Goal: Task Accomplishment & Management: Use online tool/utility

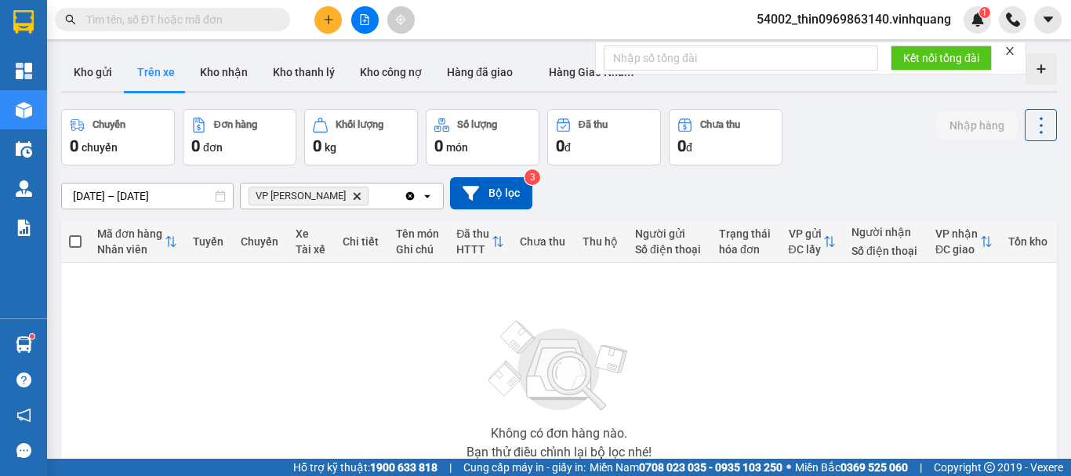
click at [374, 185] on div "VP [PERSON_NAME]" at bounding box center [322, 195] width 163 height 25
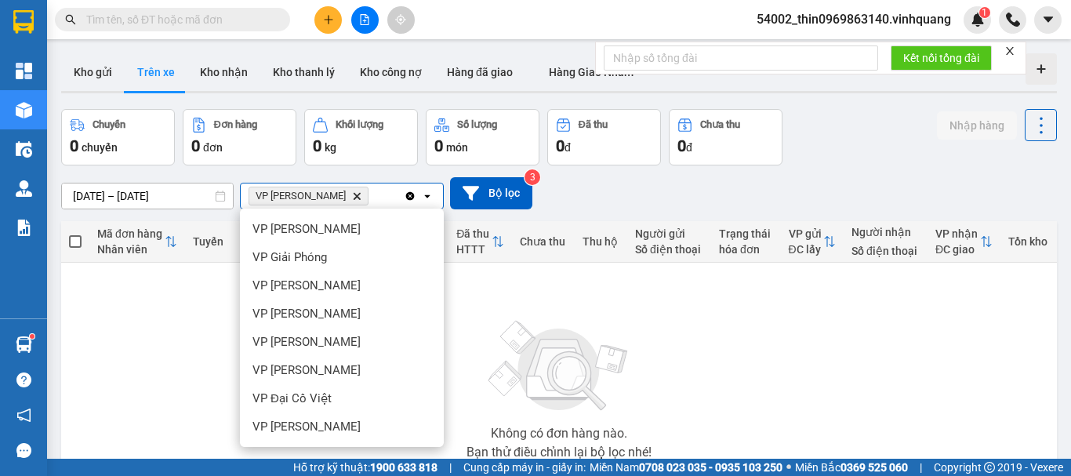
scroll to position [113, 0]
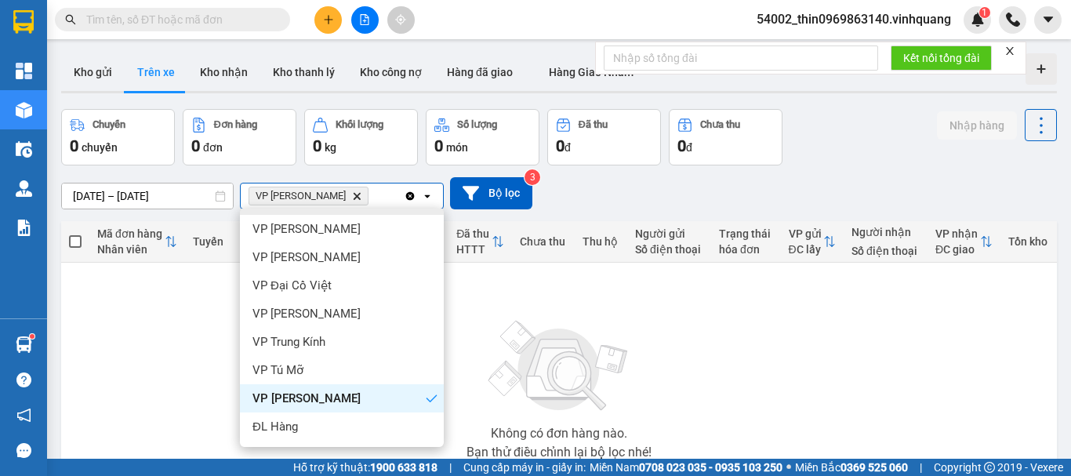
click at [352, 199] on icon "Delete" at bounding box center [356, 195] width 9 height 9
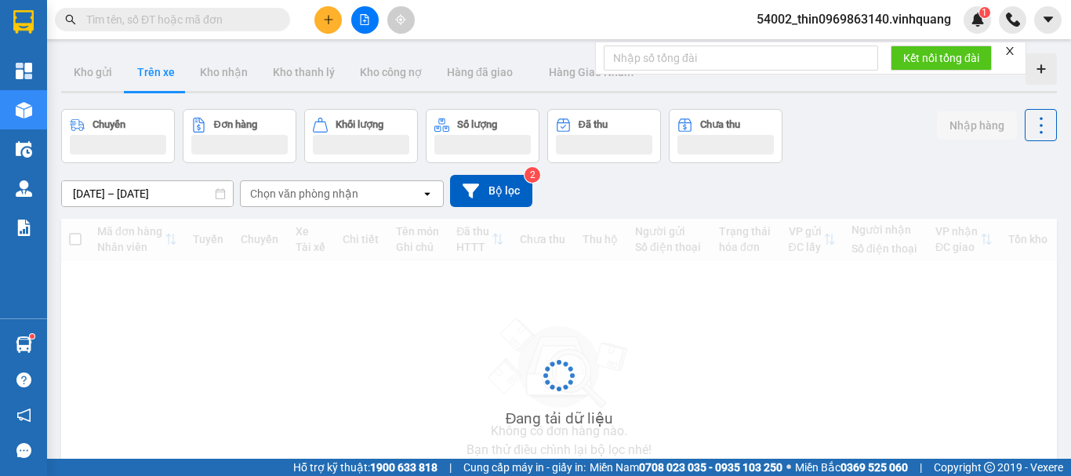
click at [327, 199] on div "Chọn văn phòng nhận" at bounding box center [304, 194] width 108 height 16
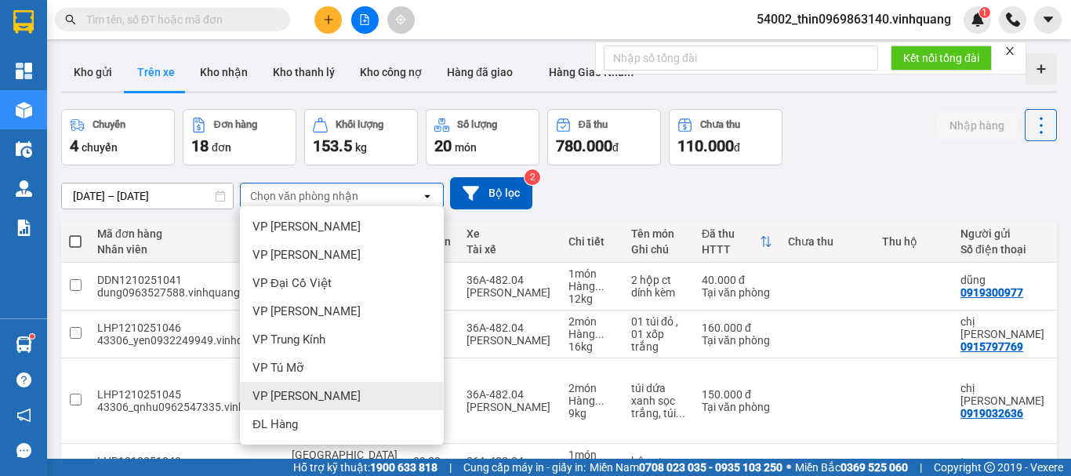
click at [303, 396] on span "VP [PERSON_NAME]" at bounding box center [306, 396] width 108 height 16
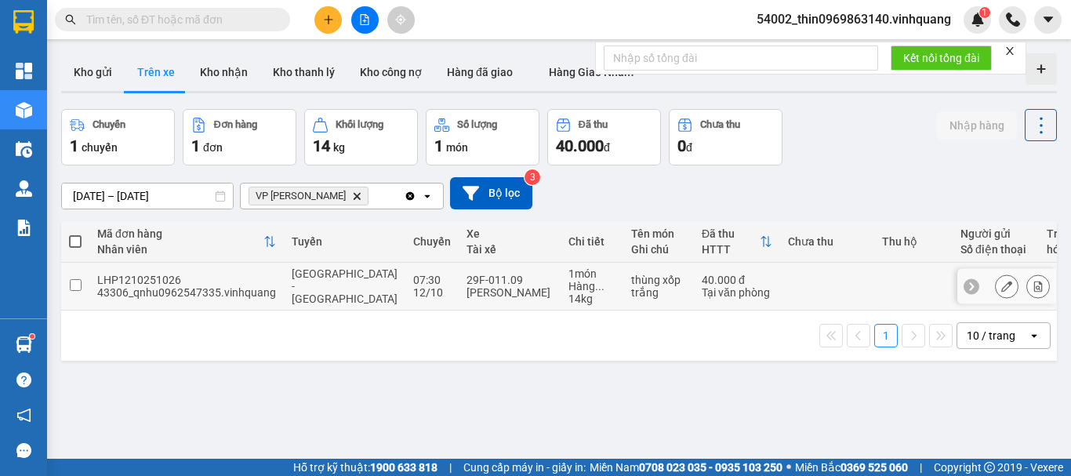
click at [71, 284] on input "checkbox" at bounding box center [76, 285] width 12 height 12
checkbox input "true"
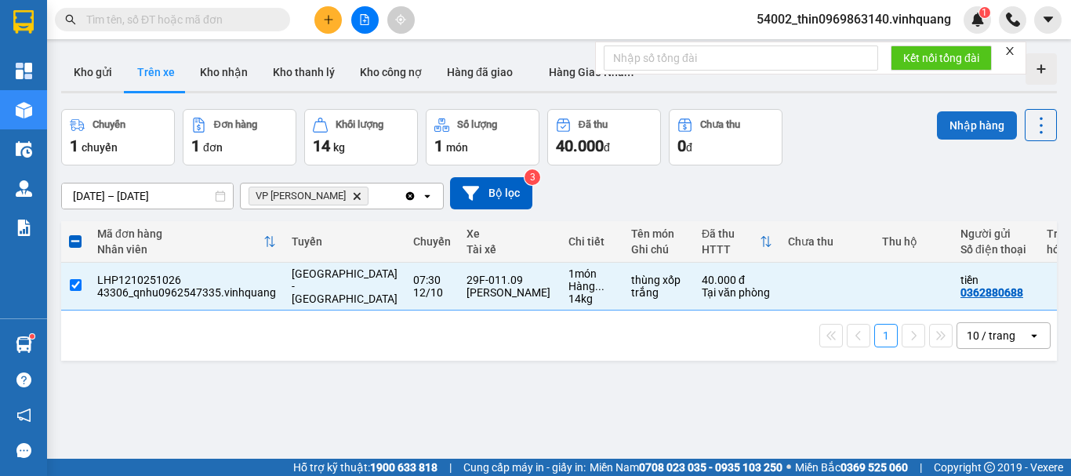
click at [966, 129] on button "Nhập hàng" at bounding box center [977, 125] width 80 height 28
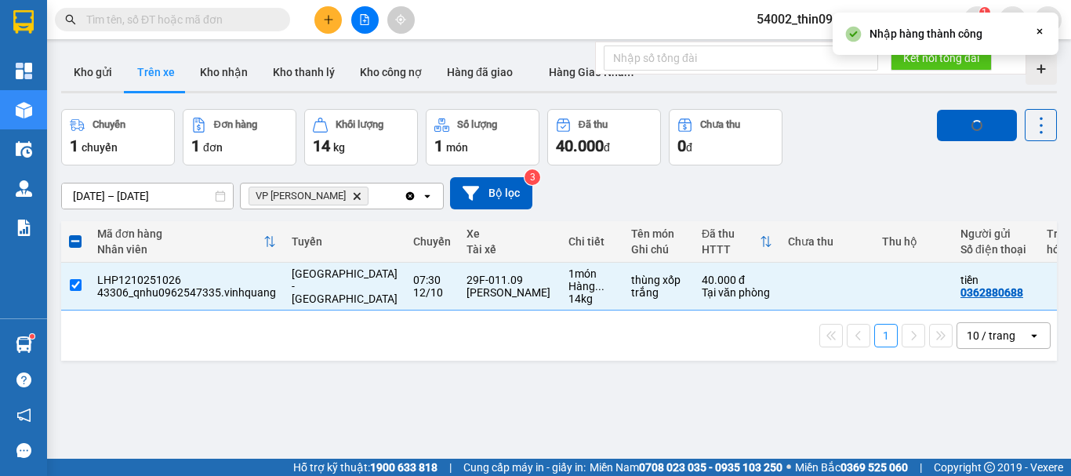
click at [336, 18] on button at bounding box center [327, 19] width 27 height 27
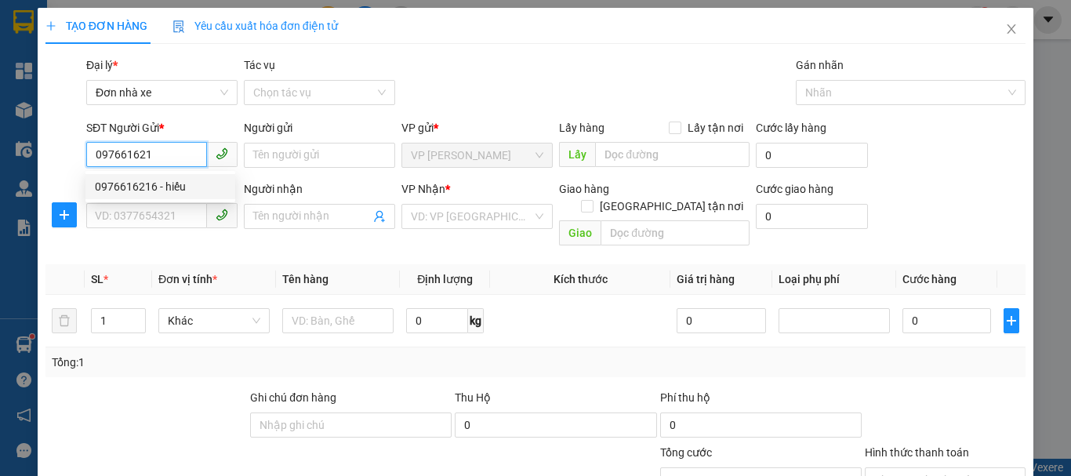
click at [185, 189] on div "0976616216 - hiếu" at bounding box center [160, 186] width 131 height 17
type input "0976616216"
type input "hiếu"
type input "0836899666"
type input "TUẤN"
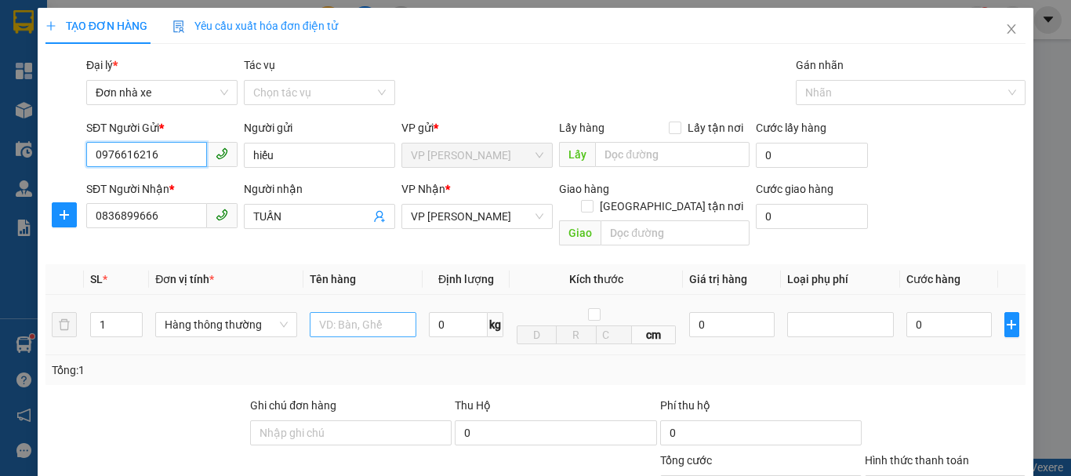
type input "0976616216"
click at [346, 312] on input "text" at bounding box center [363, 324] width 107 height 25
type input "hộp ct"
click at [454, 312] on input "0" at bounding box center [458, 324] width 59 height 25
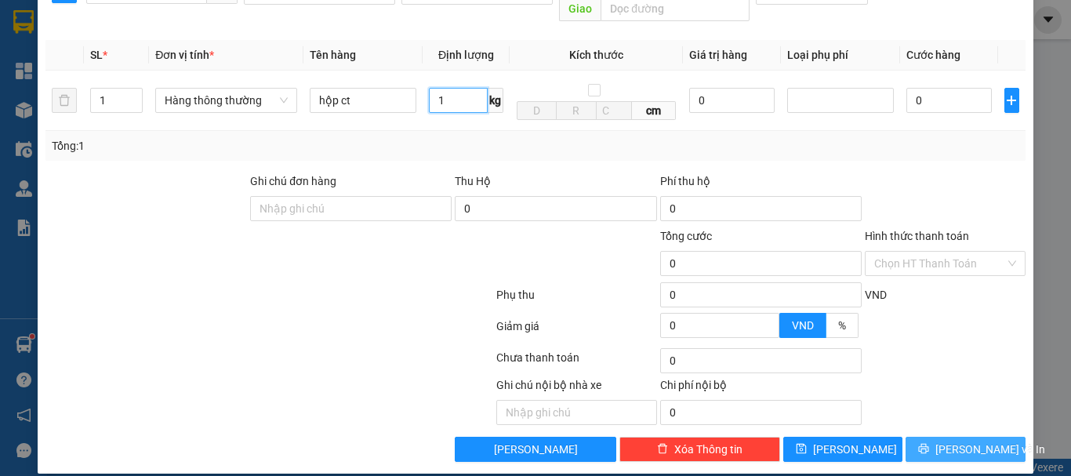
type input "1"
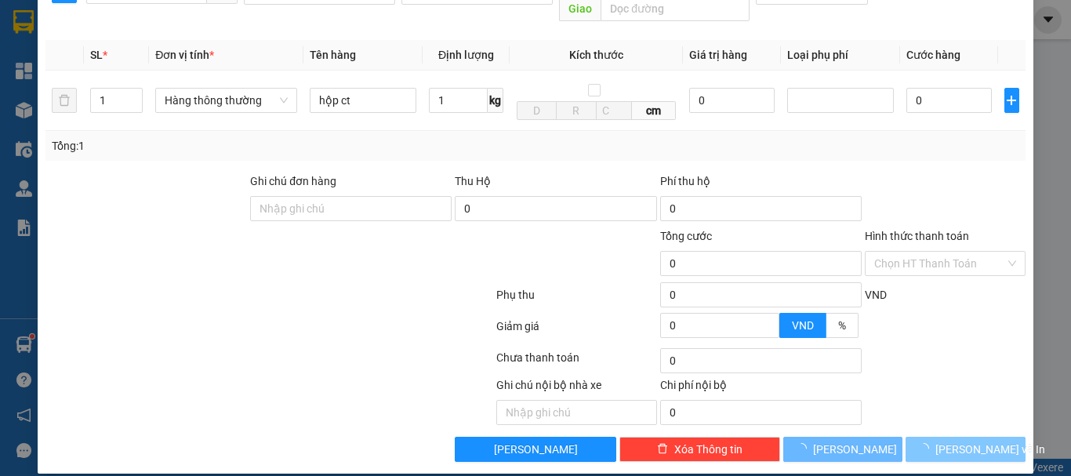
click at [992, 437] on button "[PERSON_NAME] và In" at bounding box center [965, 449] width 120 height 25
type input "30.000"
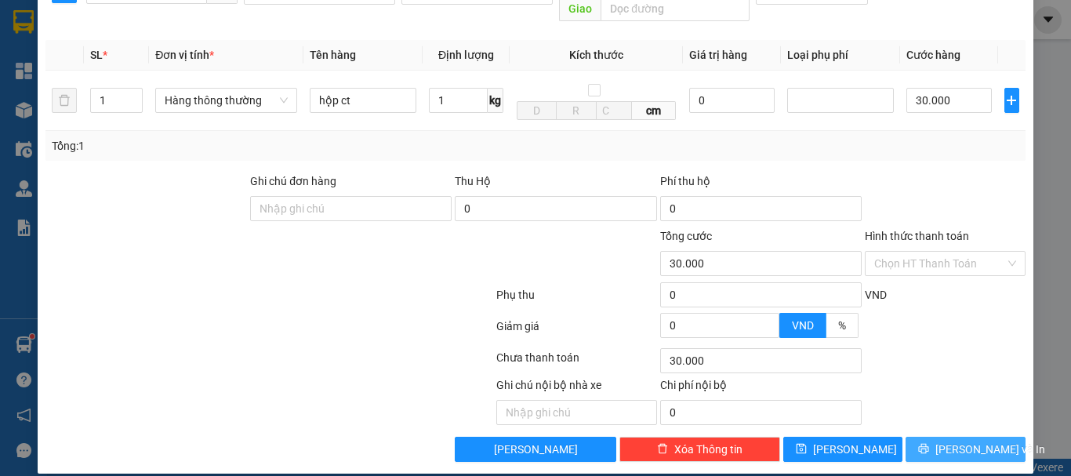
click at [974, 440] on span "[PERSON_NAME] và In" at bounding box center [990, 448] width 110 height 17
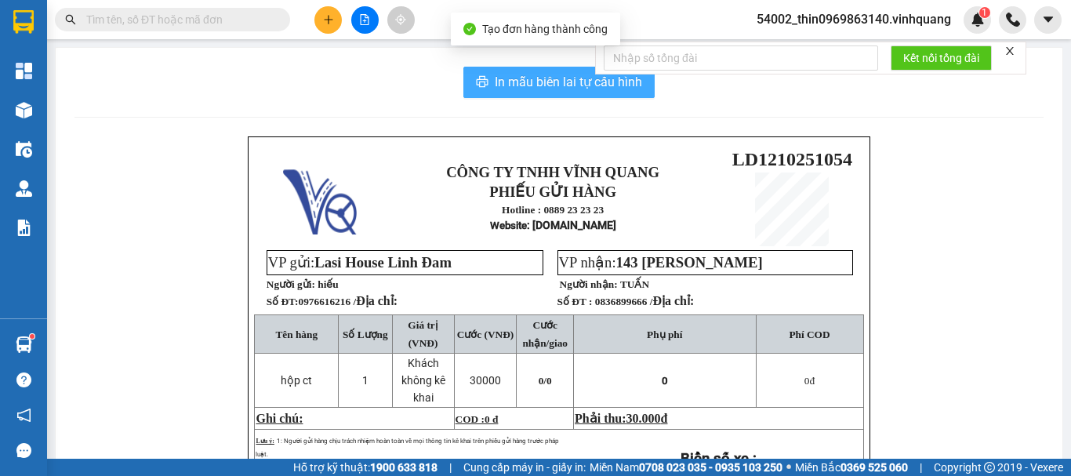
click at [562, 83] on span "In mẫu biên lai tự cấu hình" at bounding box center [568, 82] width 147 height 20
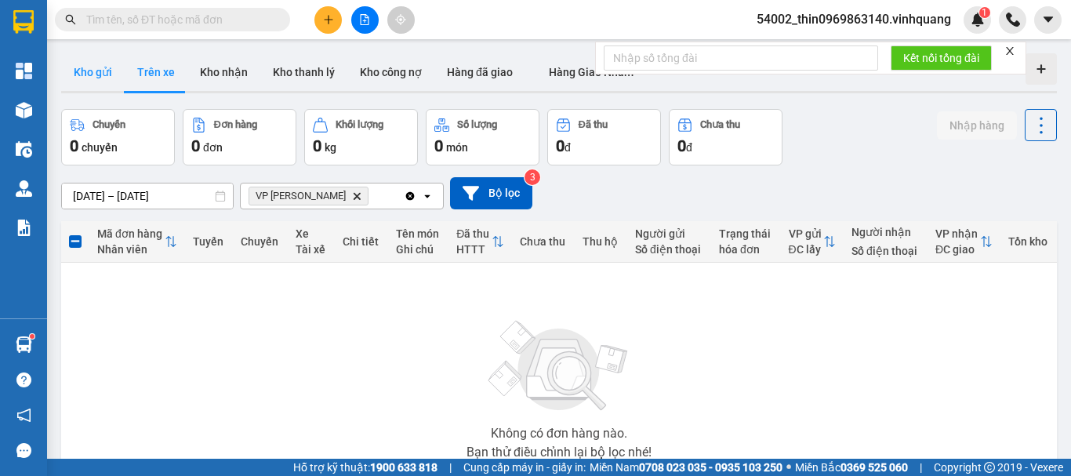
click at [78, 61] on button "Kho gửi" at bounding box center [92, 72] width 63 height 38
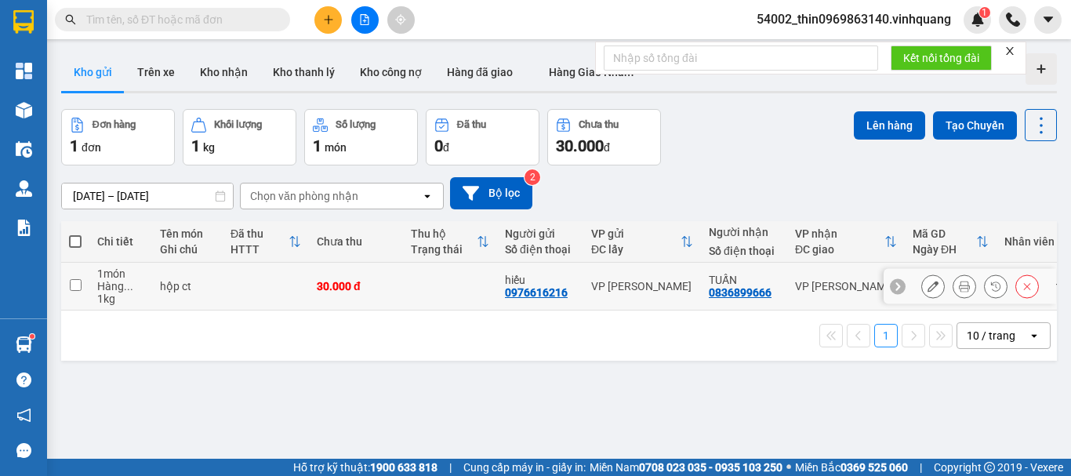
click at [74, 286] on input "checkbox" at bounding box center [76, 285] width 12 height 12
checkbox input "true"
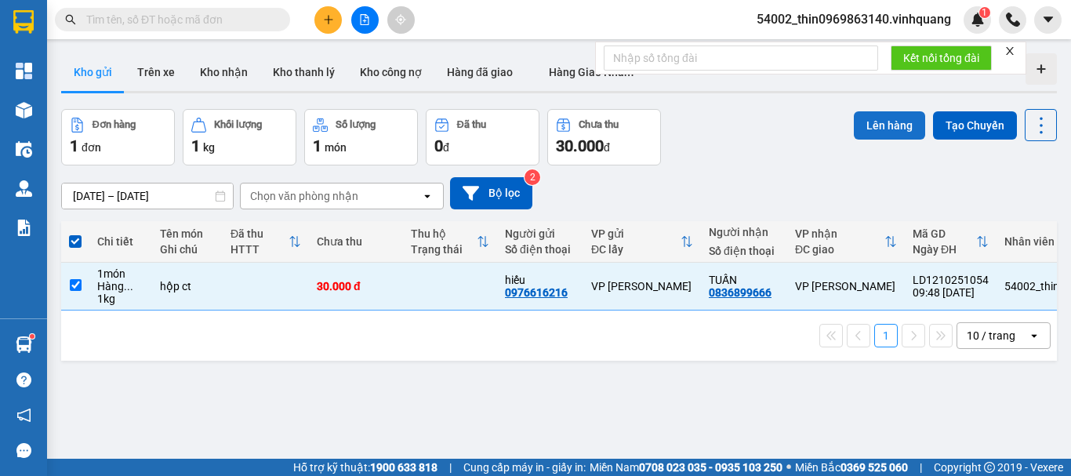
click at [871, 125] on button "Lên hàng" at bounding box center [888, 125] width 71 height 28
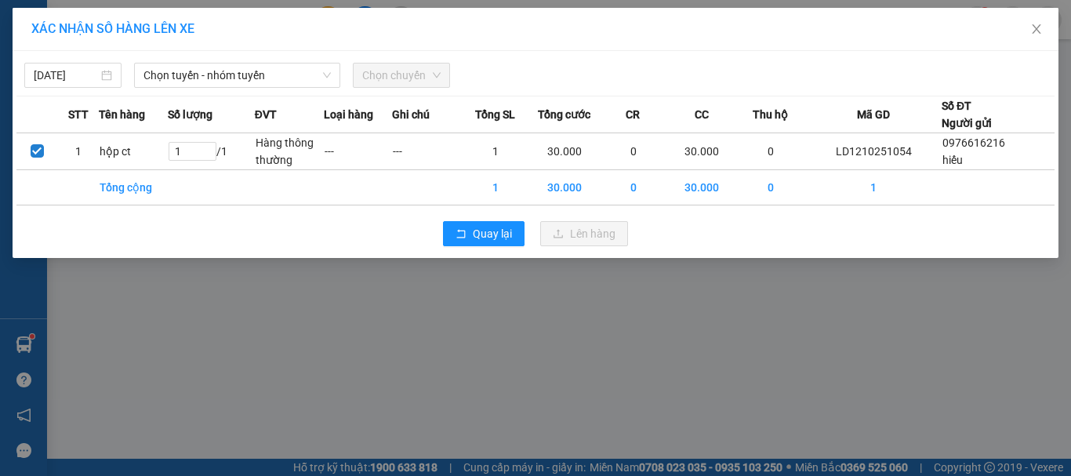
click at [260, 61] on div "[DATE] Chọn tuyến - nhóm tuyến Chọn chuyến" at bounding box center [535, 71] width 1038 height 33
click at [257, 79] on span "Chọn tuyến - nhóm tuyến" at bounding box center [236, 75] width 187 height 24
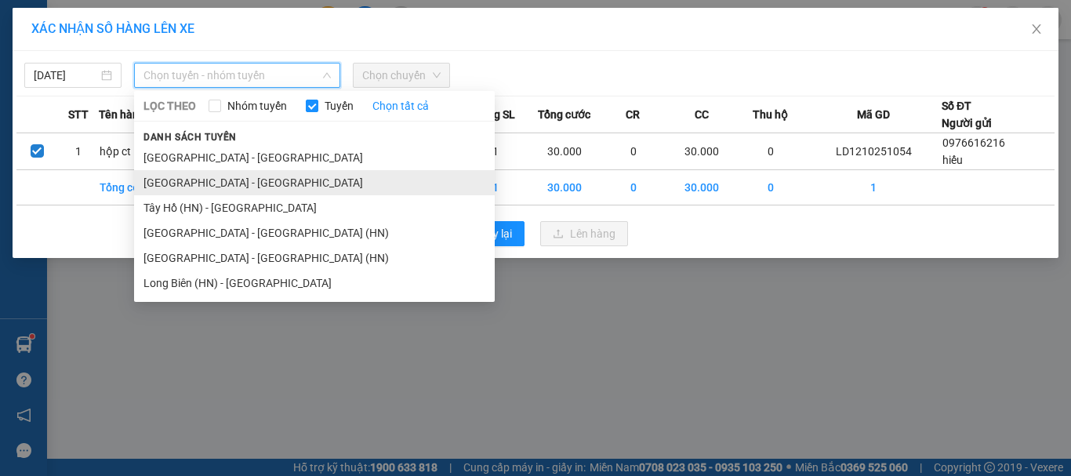
click at [194, 176] on li "[GEOGRAPHIC_DATA] - [GEOGRAPHIC_DATA]" at bounding box center [314, 182] width 361 height 25
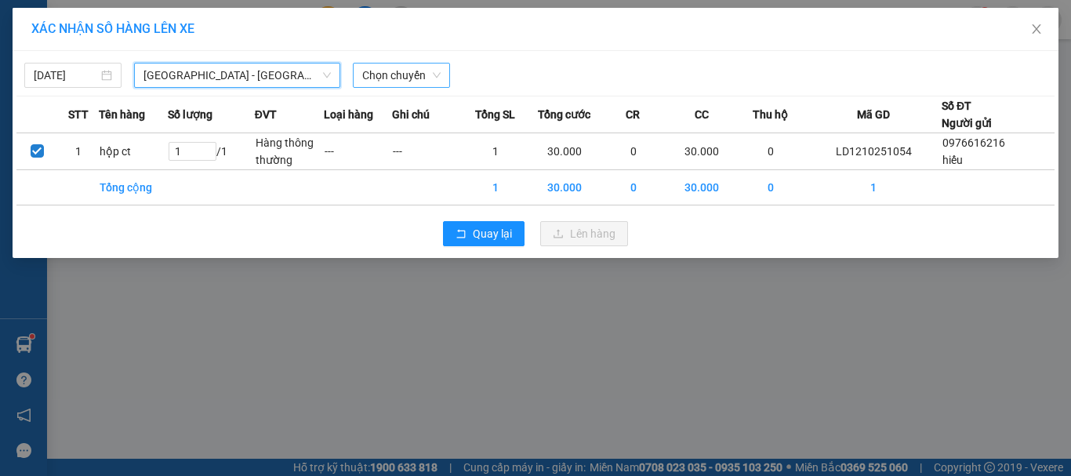
click at [429, 73] on span "Chọn chuyến" at bounding box center [401, 75] width 78 height 24
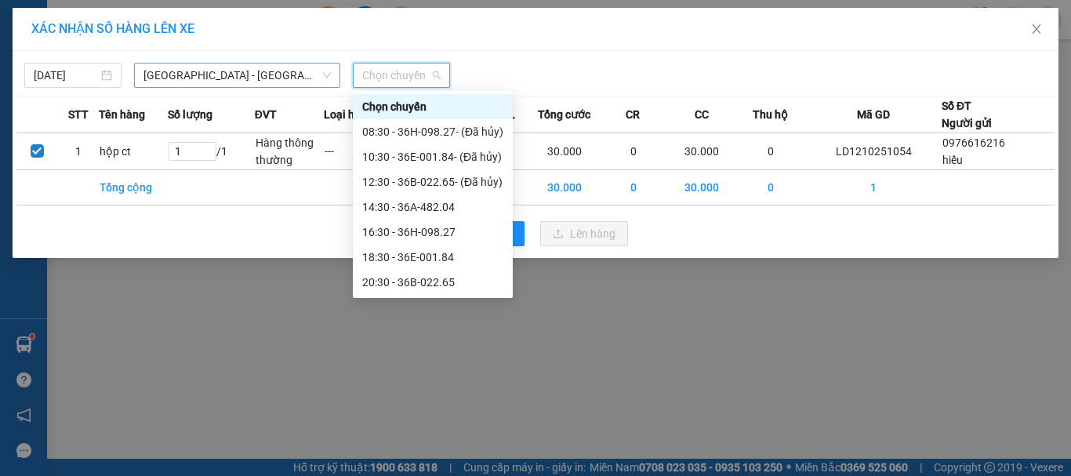
click at [211, 67] on span "[GEOGRAPHIC_DATA] - [GEOGRAPHIC_DATA]" at bounding box center [236, 75] width 187 height 24
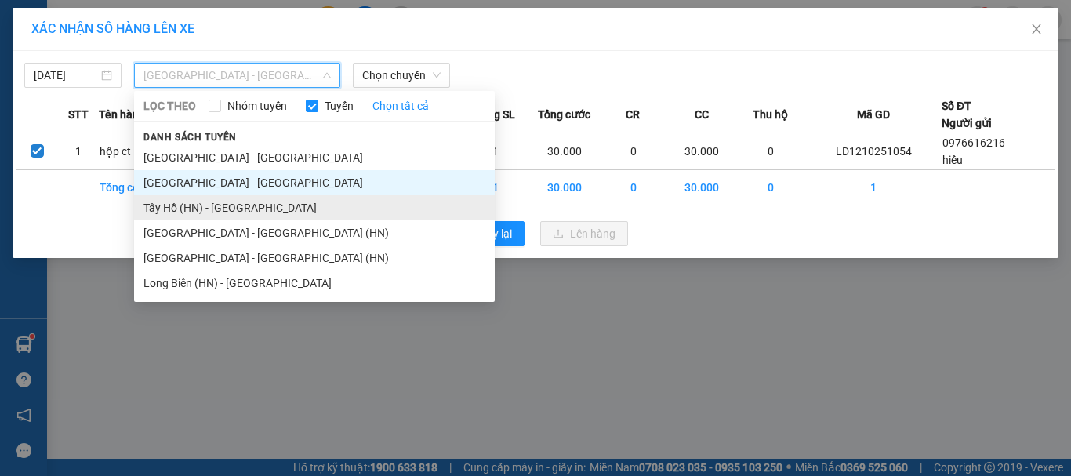
click at [150, 213] on li "Tây Hồ (HN) - [GEOGRAPHIC_DATA]" at bounding box center [314, 207] width 361 height 25
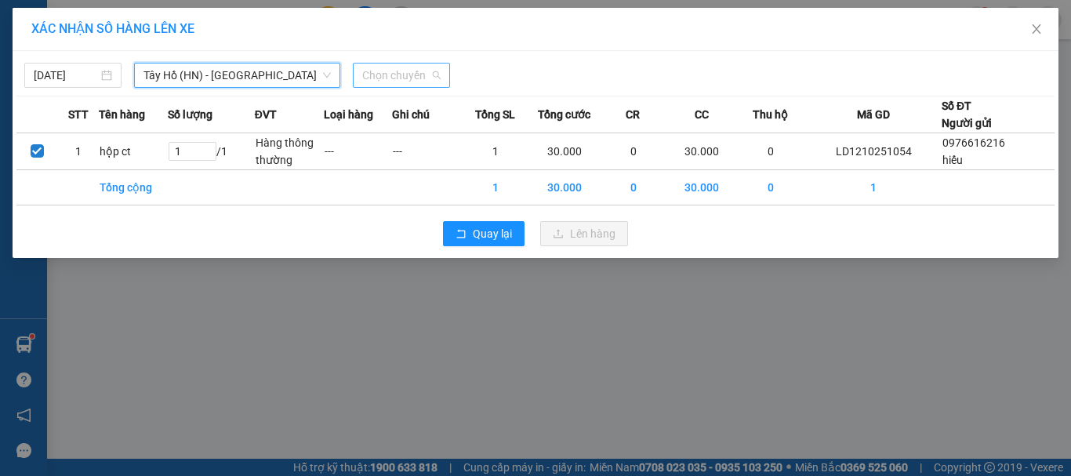
click at [410, 65] on span "Chọn chuyến" at bounding box center [401, 75] width 78 height 24
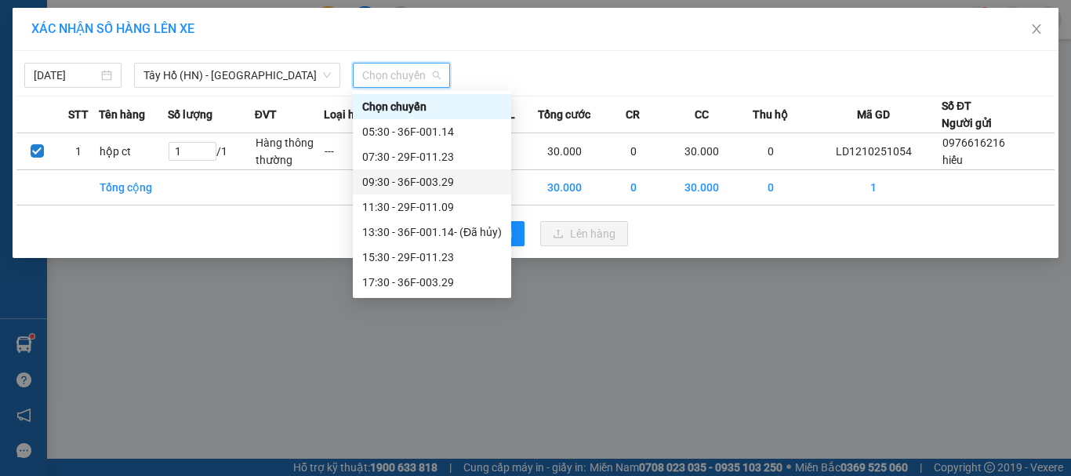
click at [408, 178] on div "09:30 - 36F-003.29" at bounding box center [432, 181] width 140 height 17
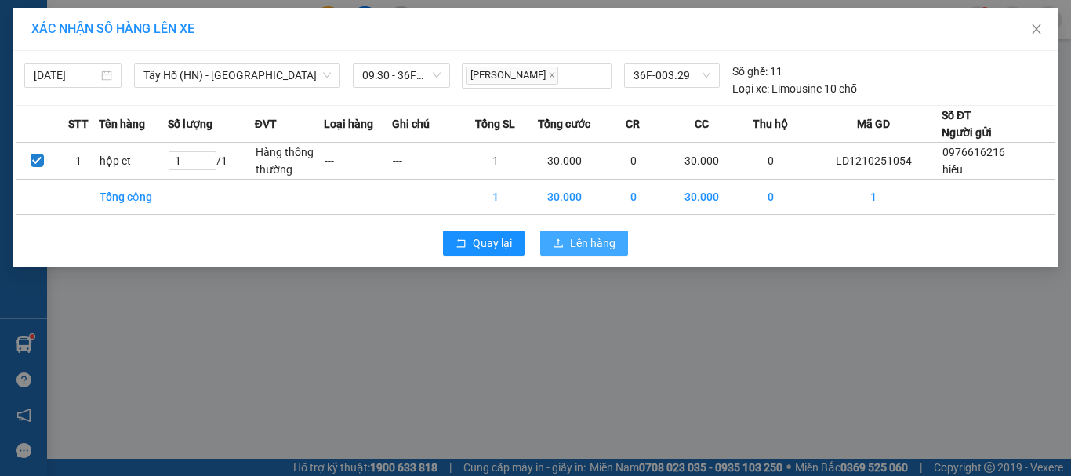
click at [590, 245] on span "Lên hàng" at bounding box center [592, 242] width 45 height 17
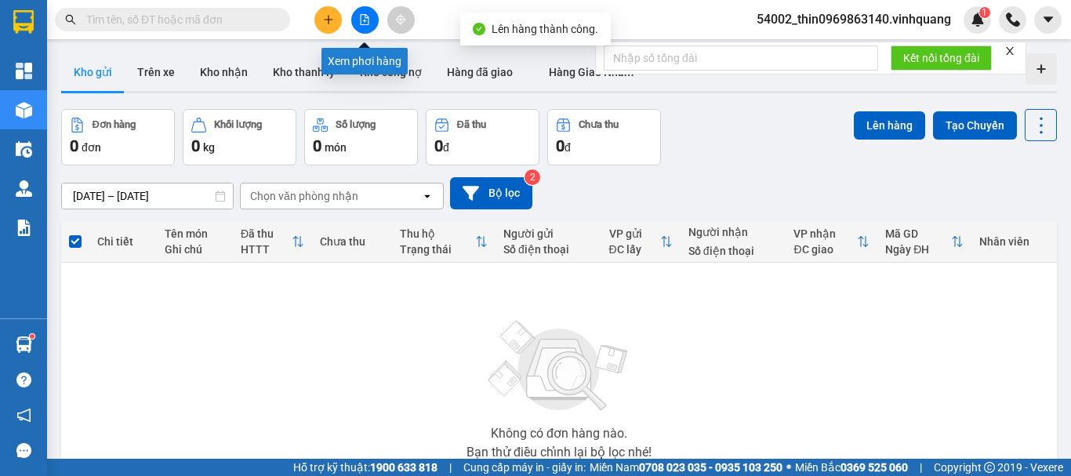
click at [360, 24] on icon "file-add" at bounding box center [364, 19] width 11 height 11
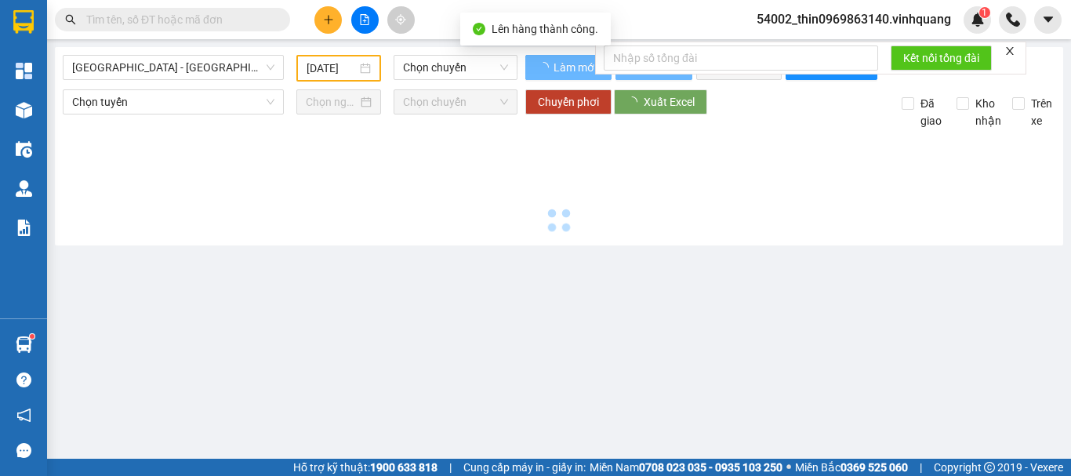
type input "[DATE]"
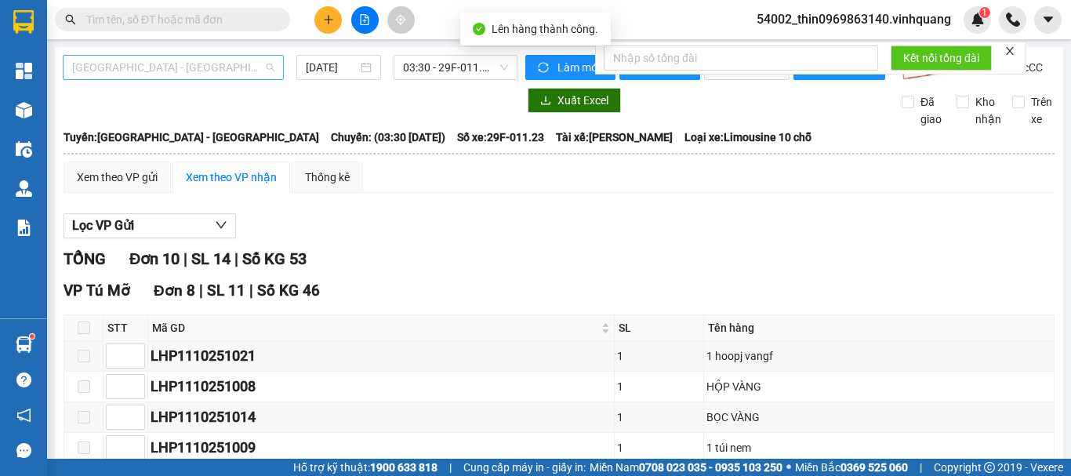
click at [136, 65] on span "[GEOGRAPHIC_DATA] - [GEOGRAPHIC_DATA]" at bounding box center [173, 68] width 202 height 24
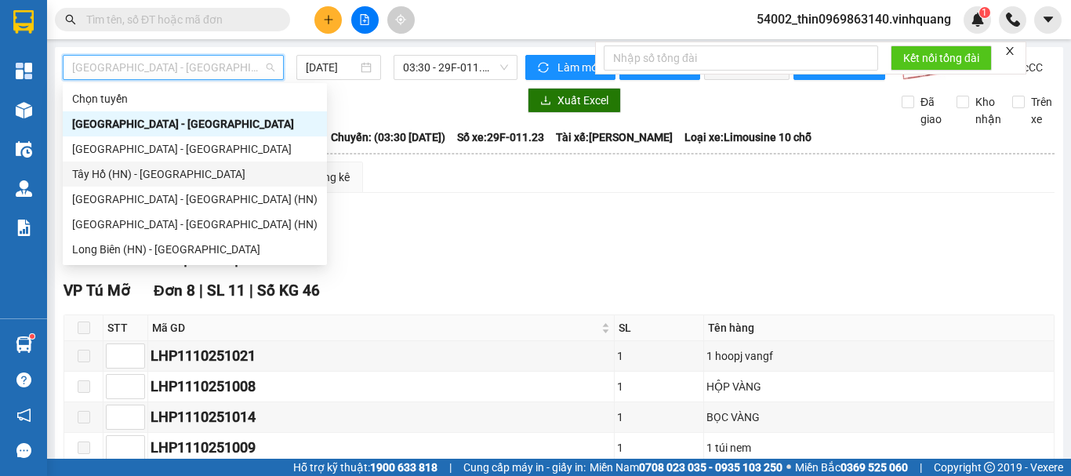
click at [111, 165] on div "Tây Hồ (HN) - [GEOGRAPHIC_DATA]" at bounding box center [194, 173] width 245 height 17
type input "[DATE]"
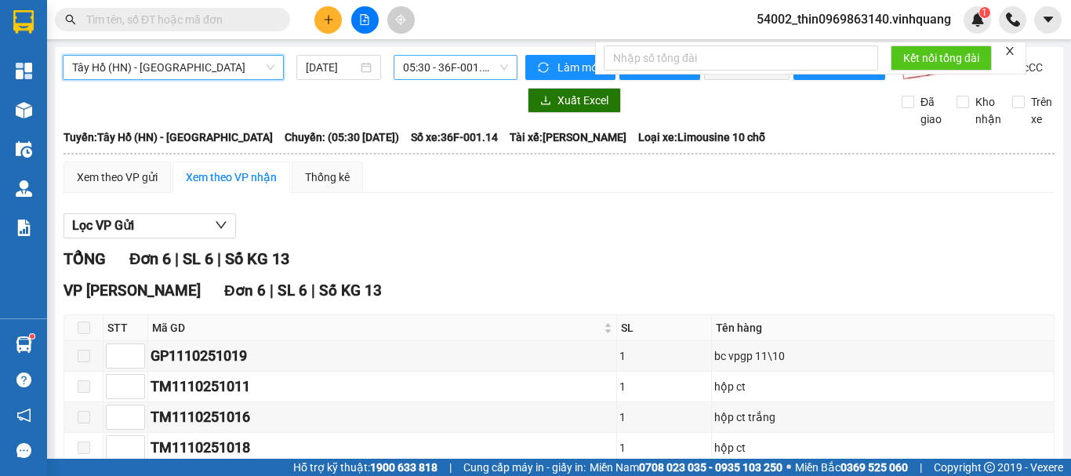
click at [454, 72] on span "05:30 - 36F-001.14" at bounding box center [455, 68] width 105 height 24
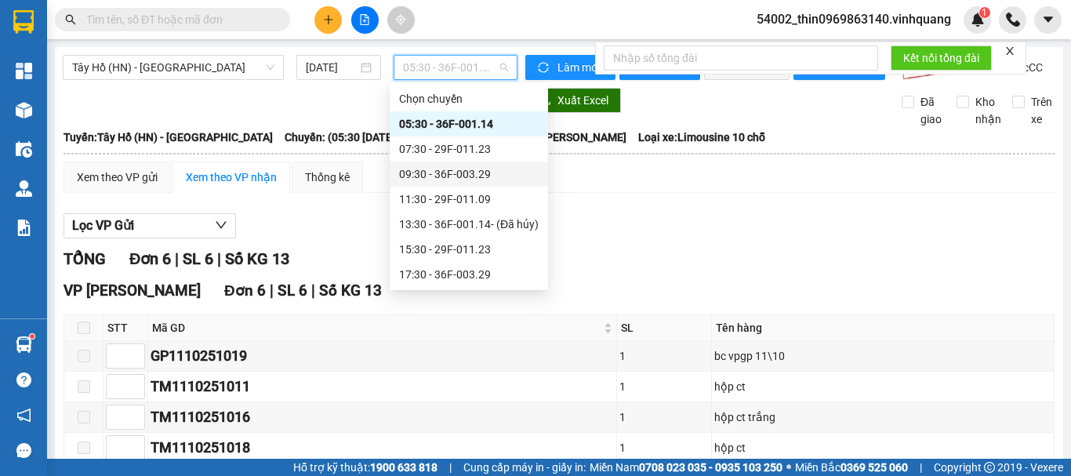
click at [414, 172] on div "09:30 - 36F-003.29" at bounding box center [469, 173] width 140 height 17
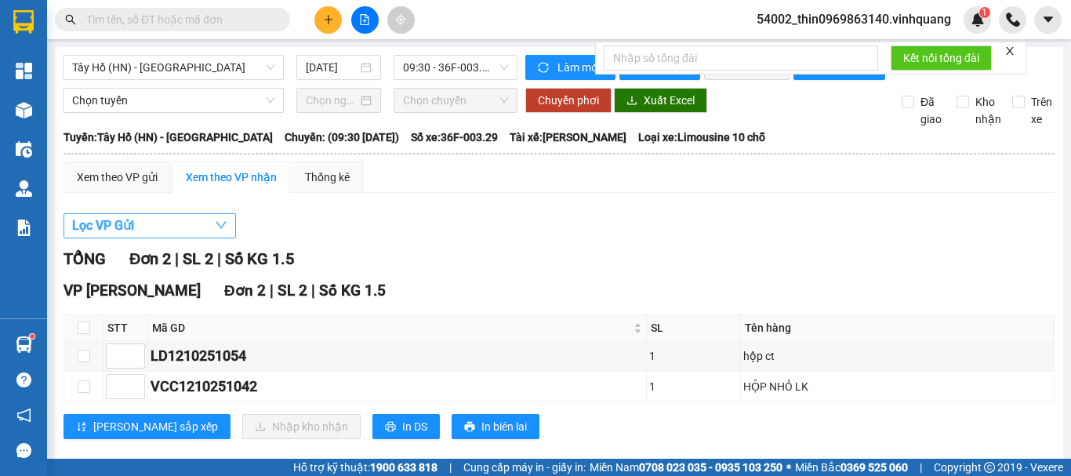
click at [107, 235] on span "Lọc VP Gửi" at bounding box center [103, 226] width 62 height 20
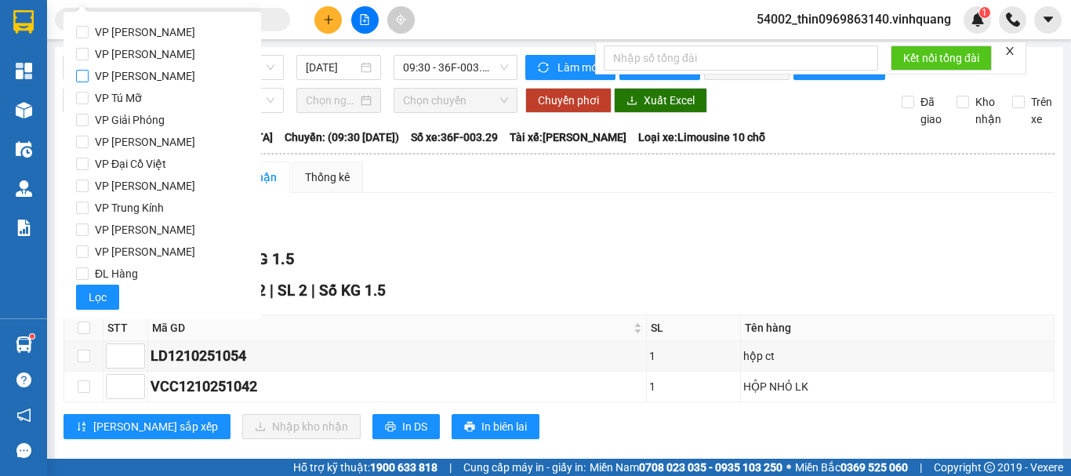
click at [83, 77] on input "VP [PERSON_NAME]" at bounding box center [82, 76] width 13 height 13
checkbox input "true"
click at [96, 299] on span "Lọc" at bounding box center [98, 296] width 18 height 17
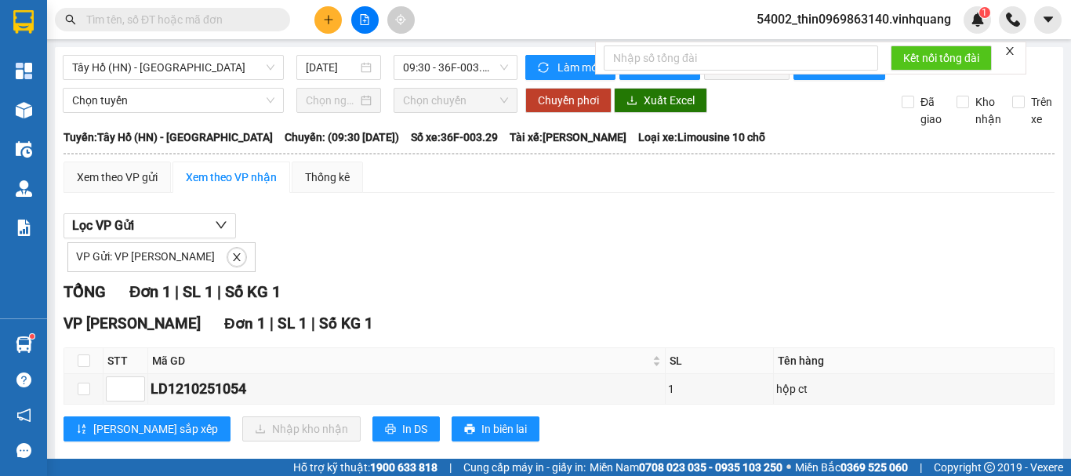
click at [176, 16] on input "text" at bounding box center [178, 19] width 185 height 17
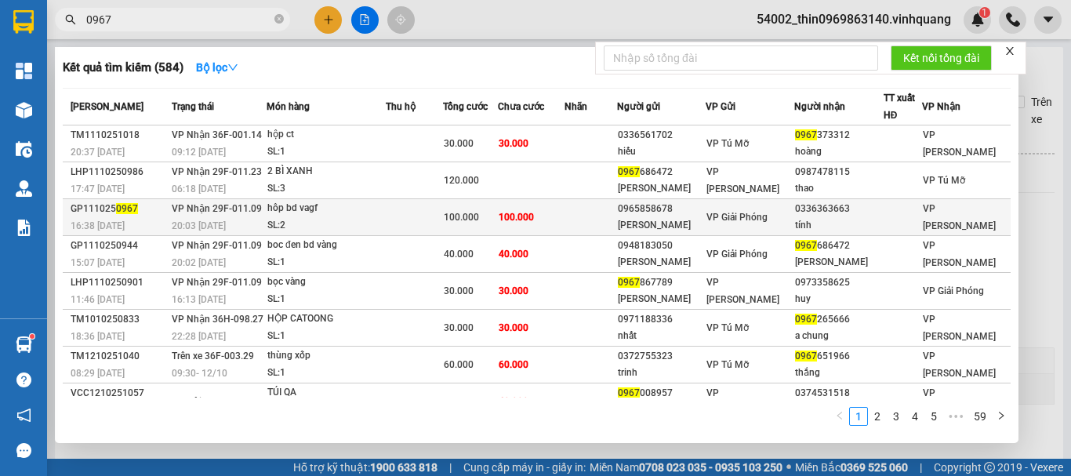
type input "0967"
click at [420, 217] on td at bounding box center [414, 217] width 57 height 37
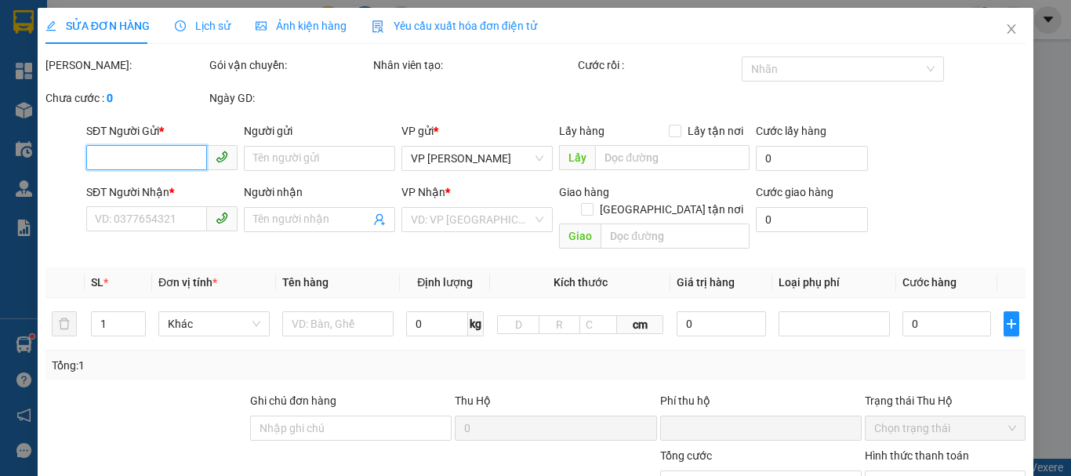
type input "0965858678"
type input "[PERSON_NAME]"
type input "0336363663"
type input "tính"
type input "0"
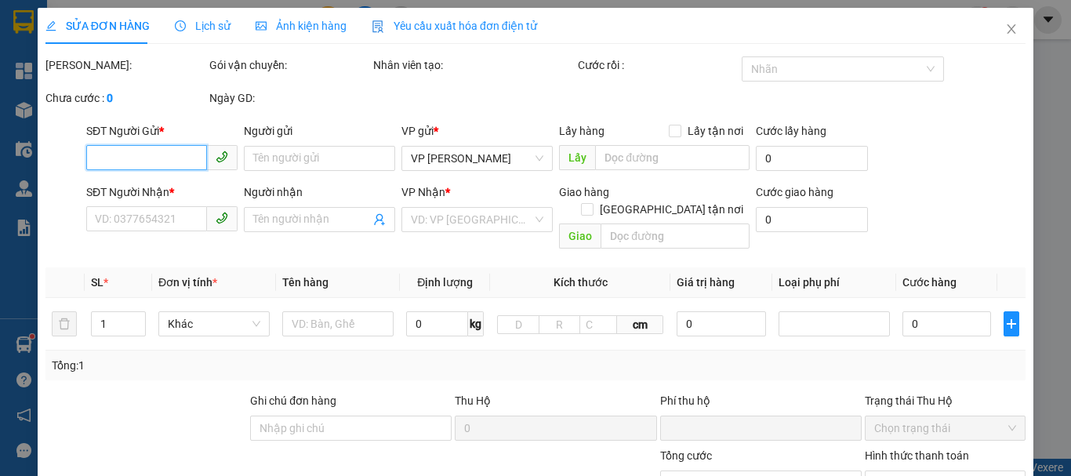
type input "100.000"
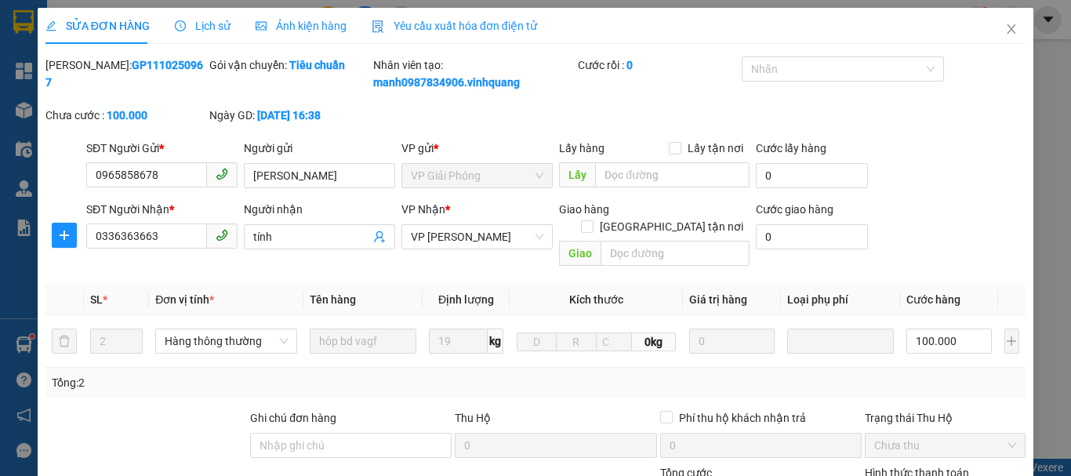
click at [218, 27] on span "Lịch sử" at bounding box center [203, 26] width 56 height 13
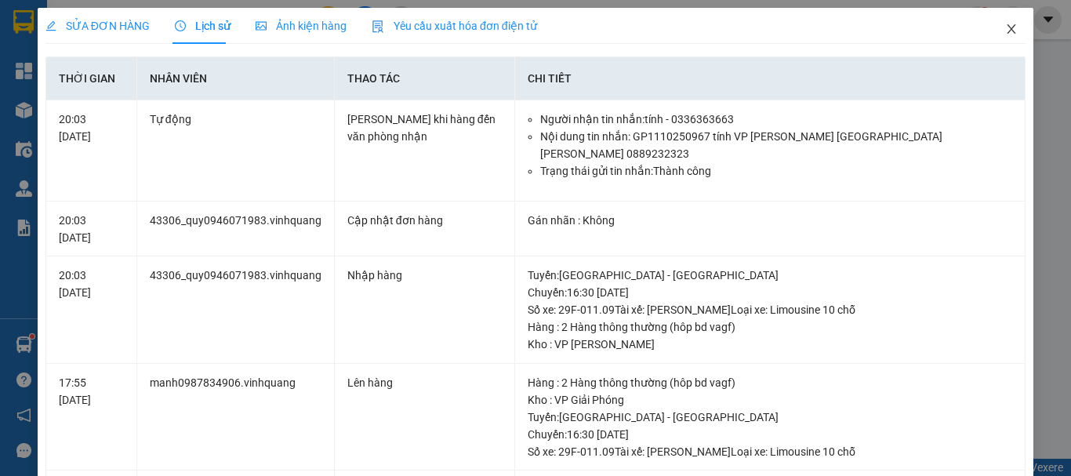
click at [1005, 27] on icon "close" at bounding box center [1011, 29] width 13 height 13
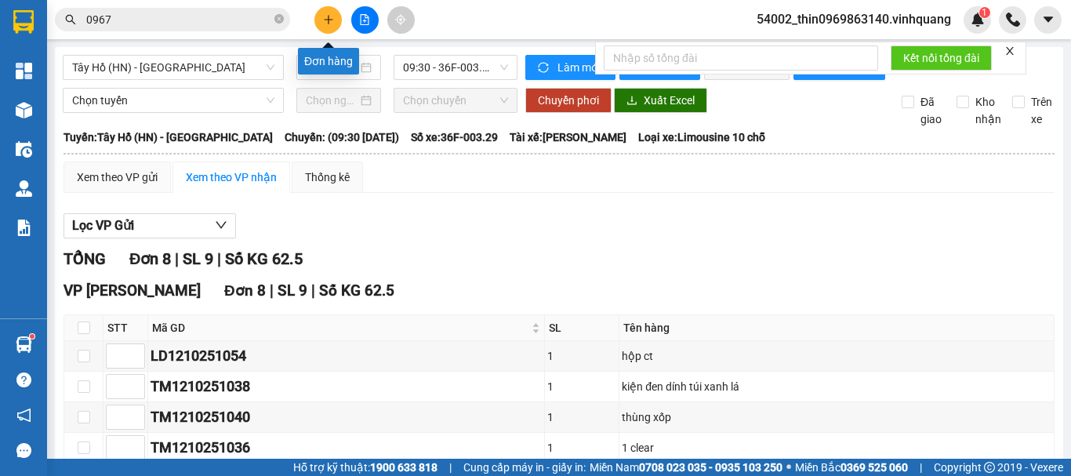
click at [328, 27] on button at bounding box center [327, 19] width 27 height 27
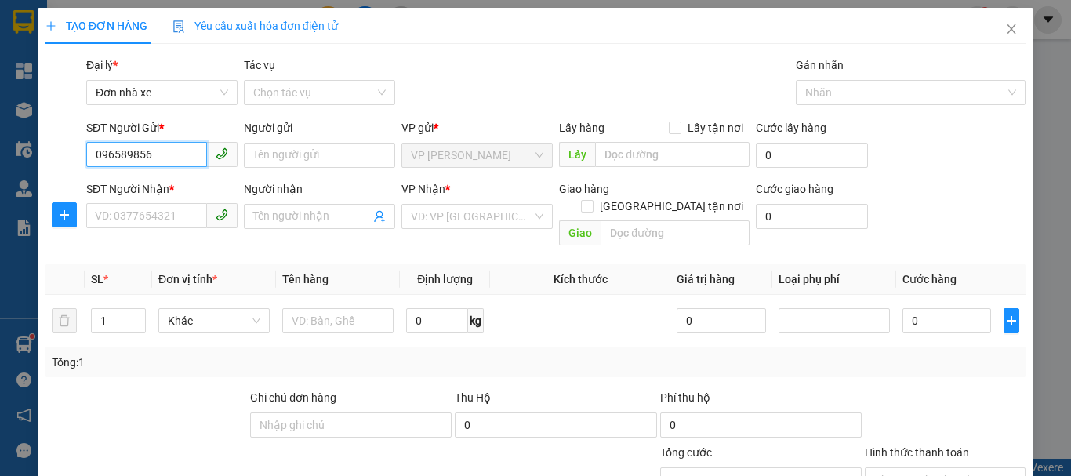
type input "0965898565"
click at [165, 182] on div "0965898565 - thỏ ngọc" at bounding box center [160, 186] width 131 height 17
type input "thỏ ngọc"
type input "0562026666"
type input "trung"
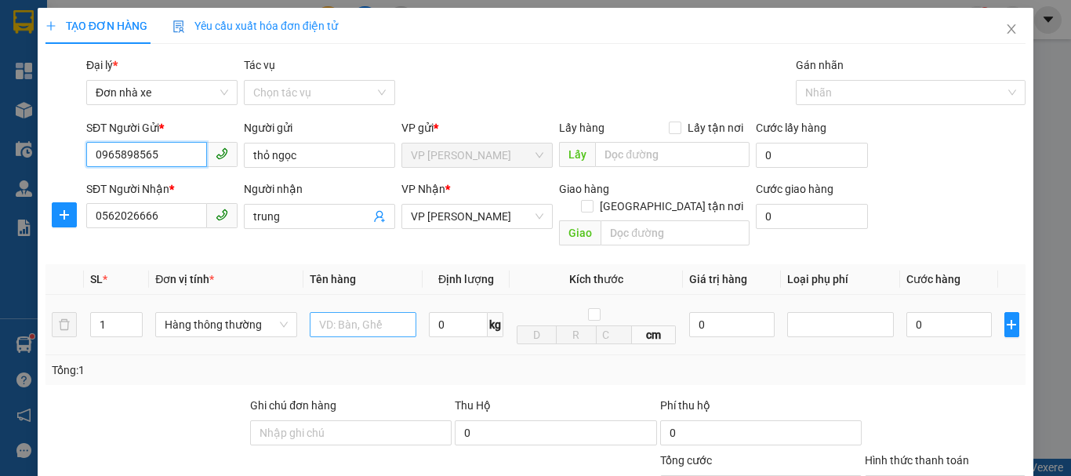
type input "0965898565"
click at [361, 312] on input "text" at bounding box center [363, 324] width 107 height 25
type input "bọc bd vàng"
click at [462, 312] on input "0" at bounding box center [458, 324] width 59 height 25
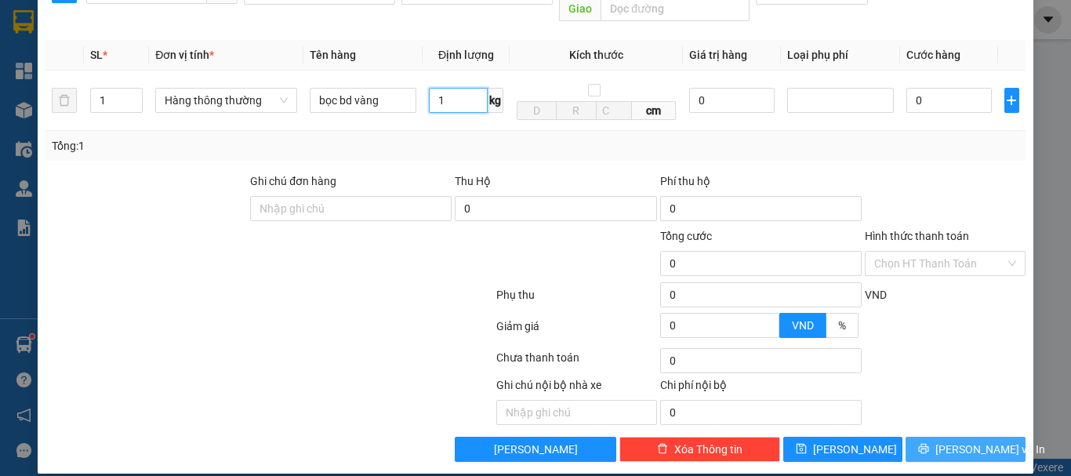
type input "1"
click at [965, 440] on span "[PERSON_NAME] và In" at bounding box center [990, 448] width 110 height 17
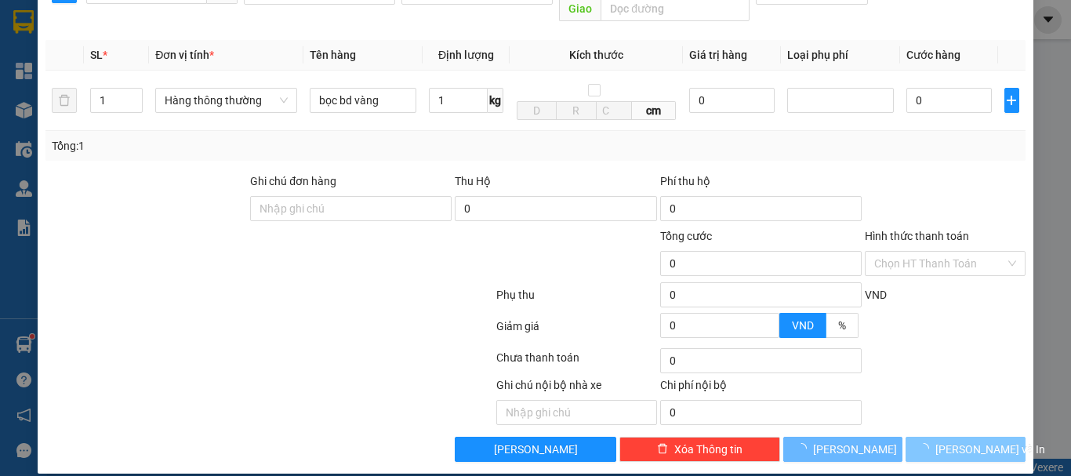
type input "30.000"
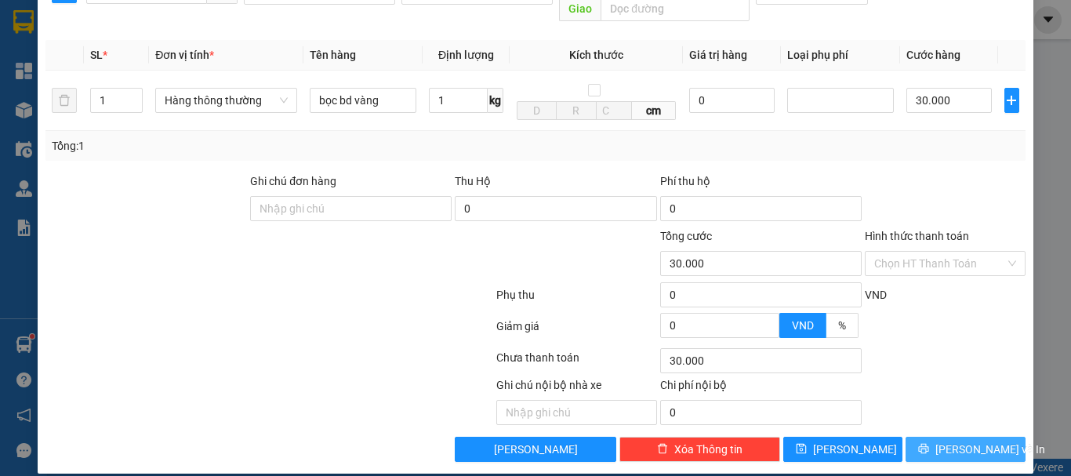
click at [965, 440] on span "[PERSON_NAME] và In" at bounding box center [990, 448] width 110 height 17
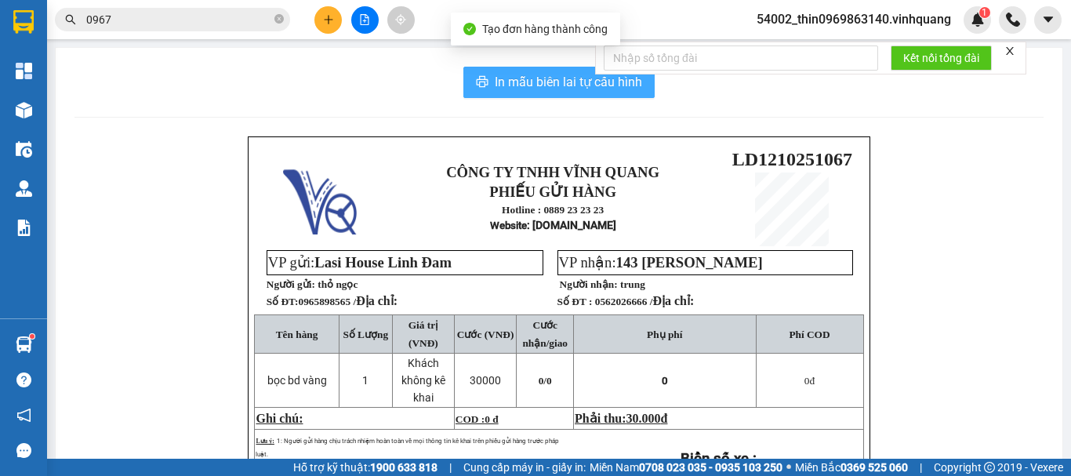
click at [533, 83] on span "In mẫu biên lai tự cấu hình" at bounding box center [568, 82] width 147 height 20
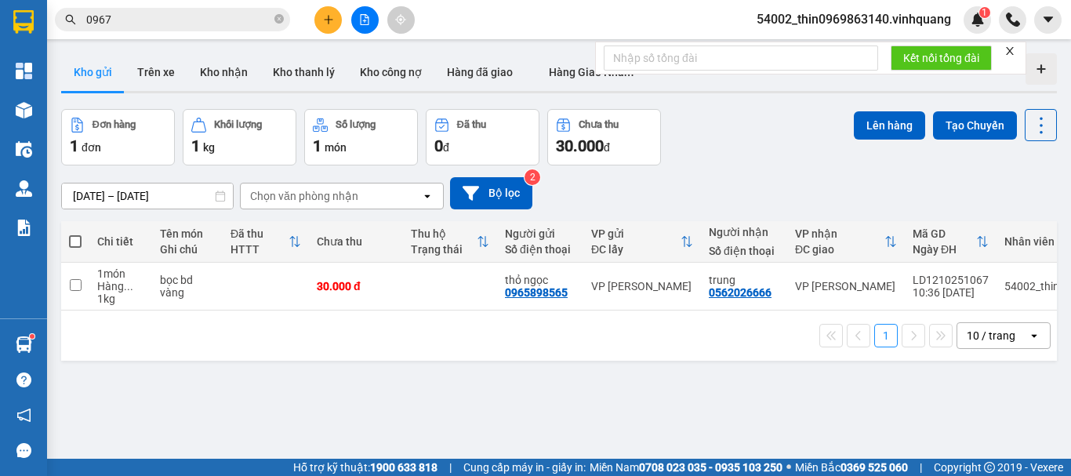
click at [160, 23] on input "0967" at bounding box center [178, 19] width 185 height 17
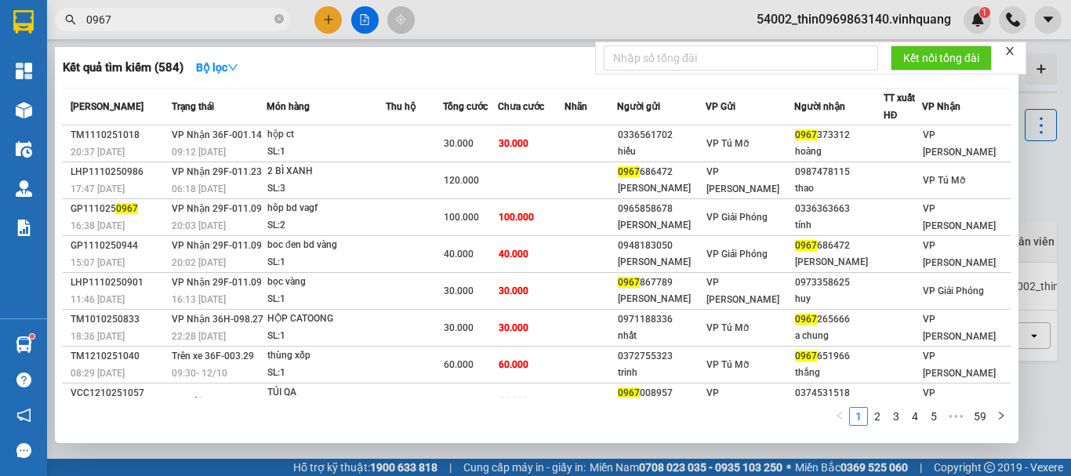
click at [160, 23] on input "0967" at bounding box center [178, 19] width 185 height 17
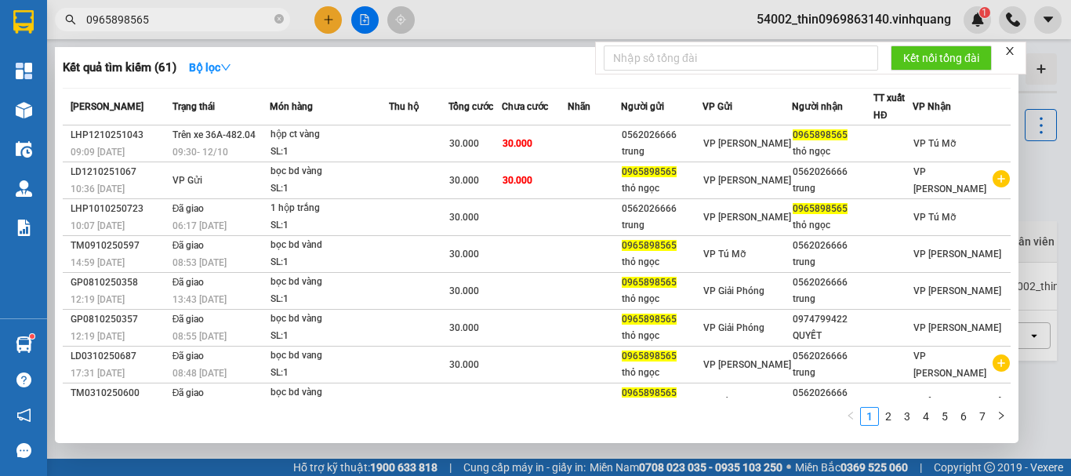
type input "0965898565"
click at [277, 23] on icon "close-circle" at bounding box center [278, 18] width 9 height 9
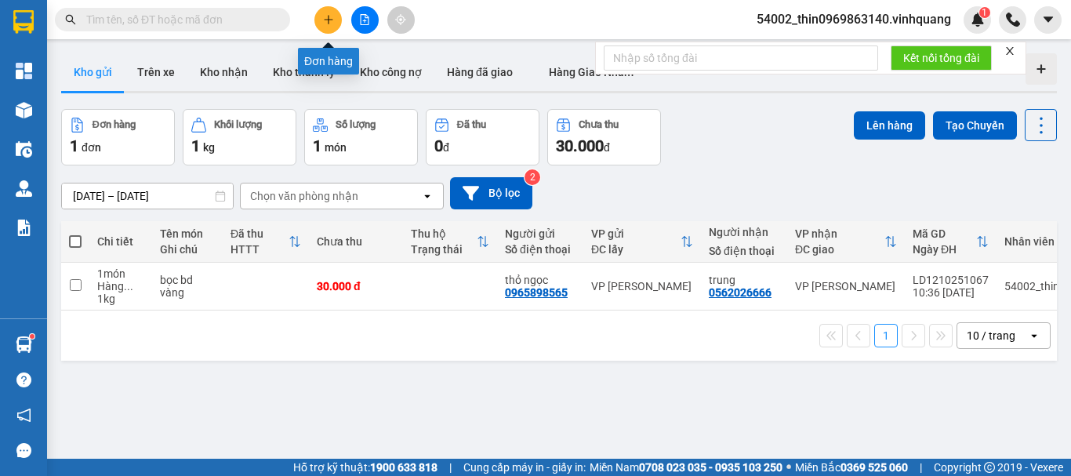
click at [316, 20] on button at bounding box center [327, 19] width 27 height 27
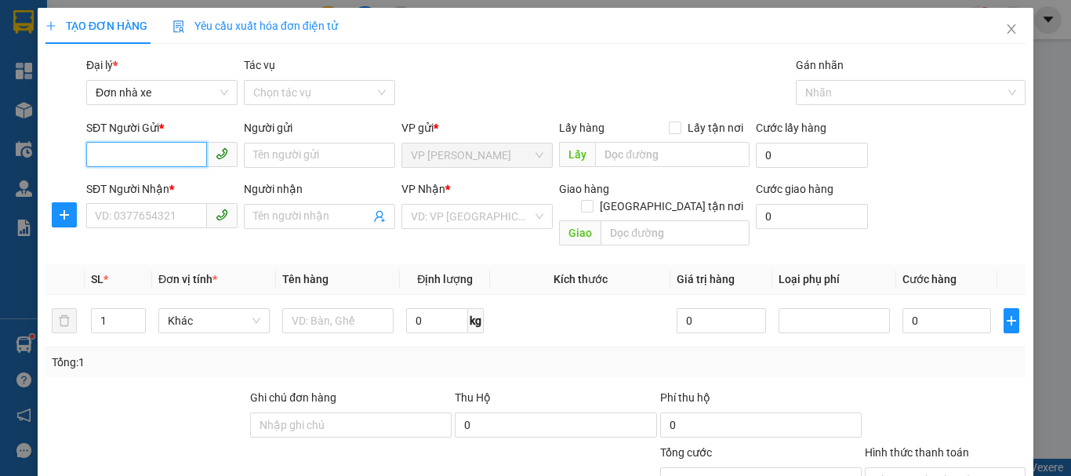
click at [180, 165] on input "SĐT Người Gửi *" at bounding box center [146, 154] width 121 height 25
type input "0946276117"
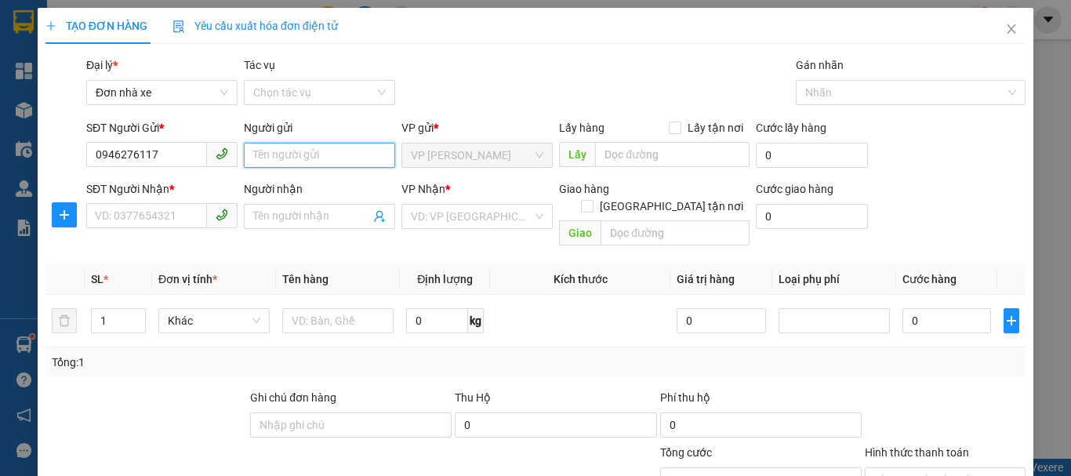
click at [306, 166] on input "Người gửi" at bounding box center [319, 155] width 151 height 25
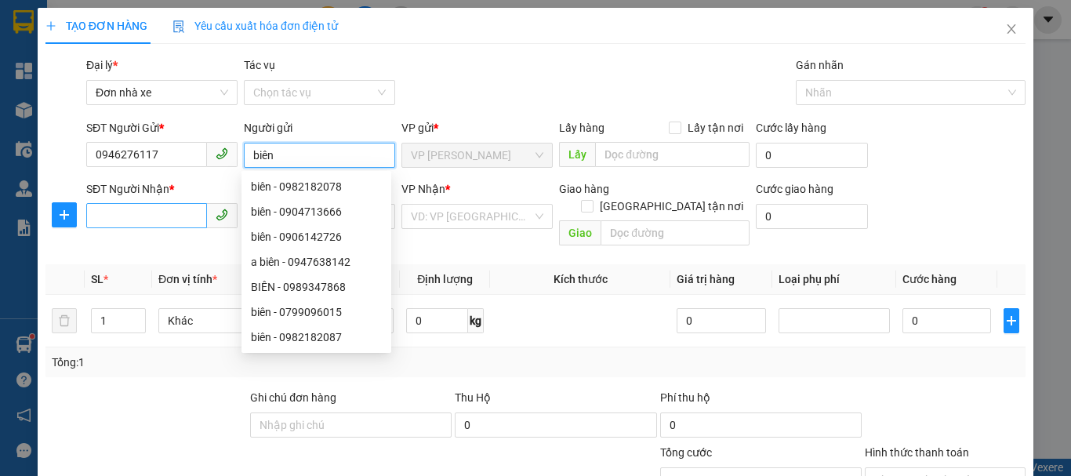
type input "biên"
click at [122, 218] on input "SĐT Người Nhận *" at bounding box center [146, 215] width 121 height 25
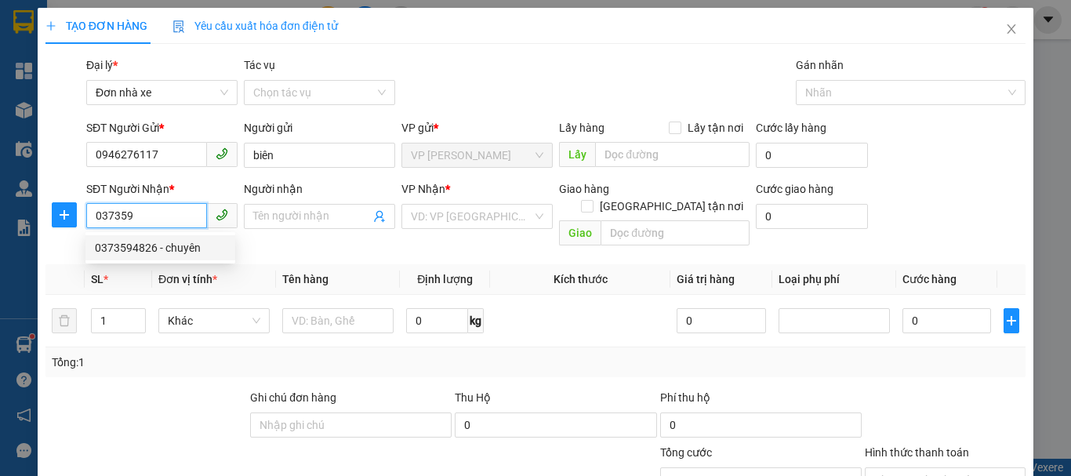
click at [120, 245] on div "0373594826 - chuyên" at bounding box center [160, 247] width 131 height 17
type input "0373594826"
type input "chuyên"
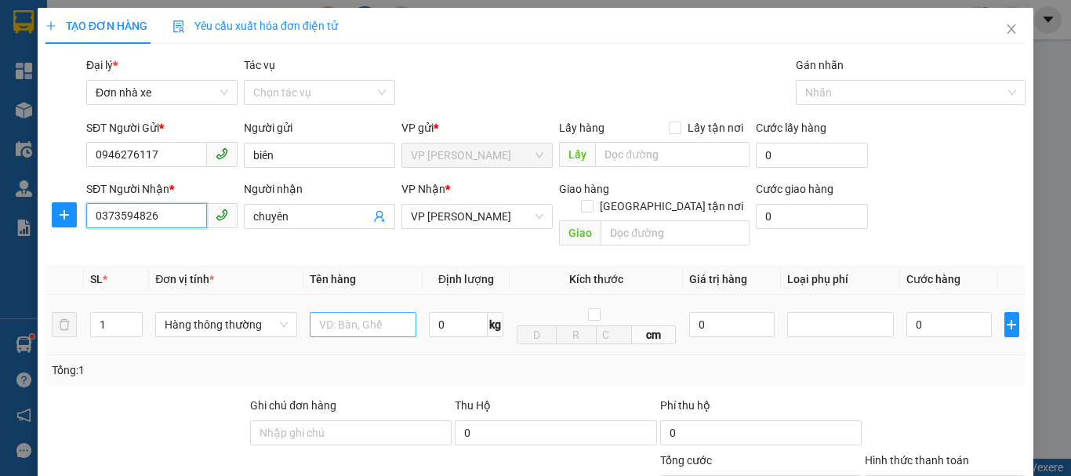
type input "0373594826"
click at [372, 312] on input "text" at bounding box center [363, 324] width 107 height 25
type input "thùng xốp"
click at [448, 317] on input "0" at bounding box center [458, 324] width 59 height 25
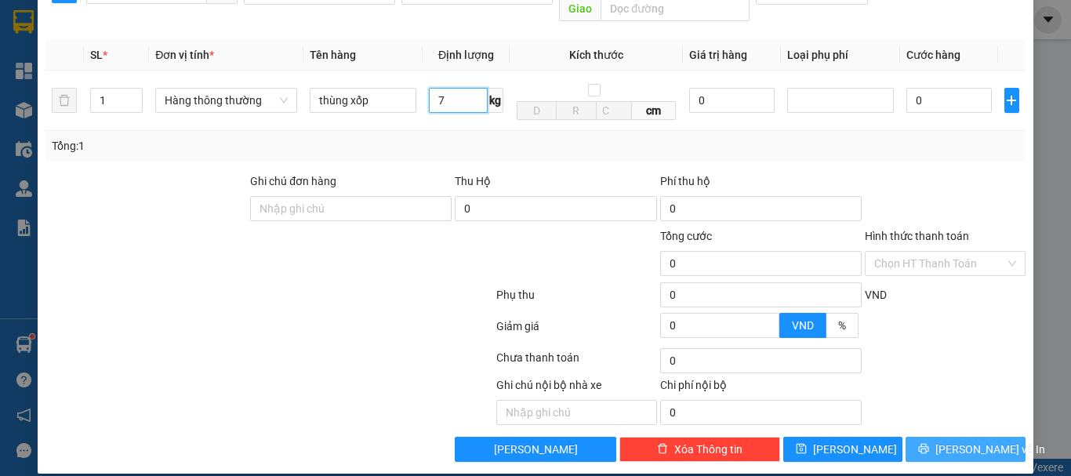
type input "7"
click at [944, 440] on span "[PERSON_NAME] và In" at bounding box center [990, 448] width 110 height 17
type input "40.000"
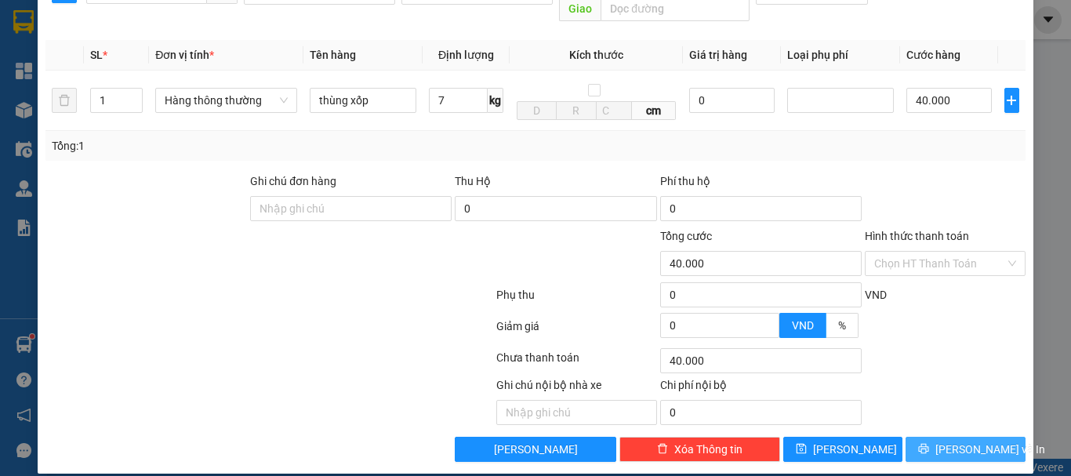
click at [952, 440] on span "[PERSON_NAME] và In" at bounding box center [990, 448] width 110 height 17
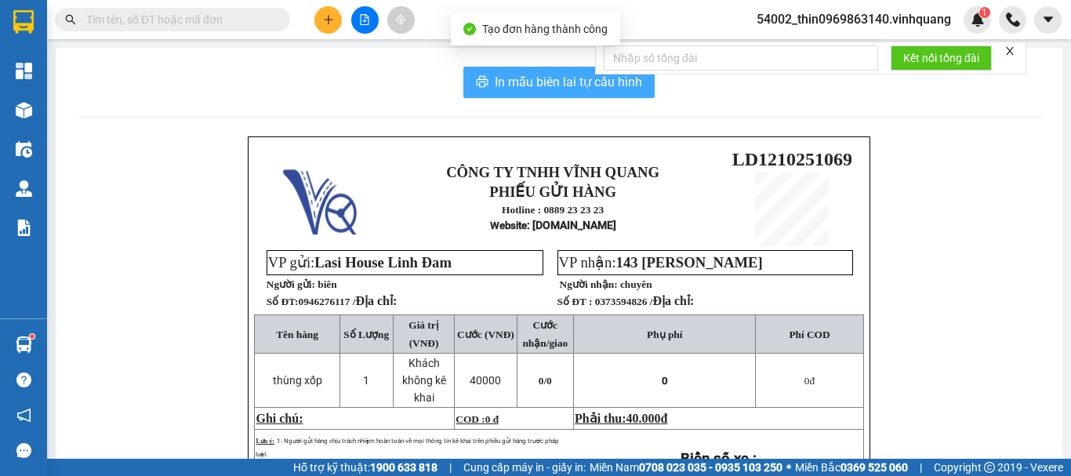
click at [520, 84] on span "In mẫu biên lai tự cấu hình" at bounding box center [568, 82] width 147 height 20
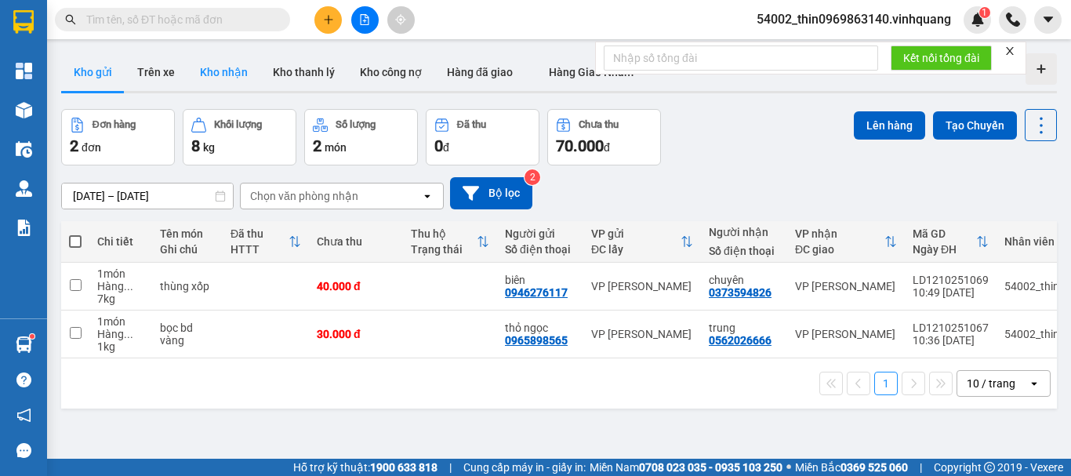
click at [230, 74] on button "Kho nhận" at bounding box center [223, 72] width 73 height 38
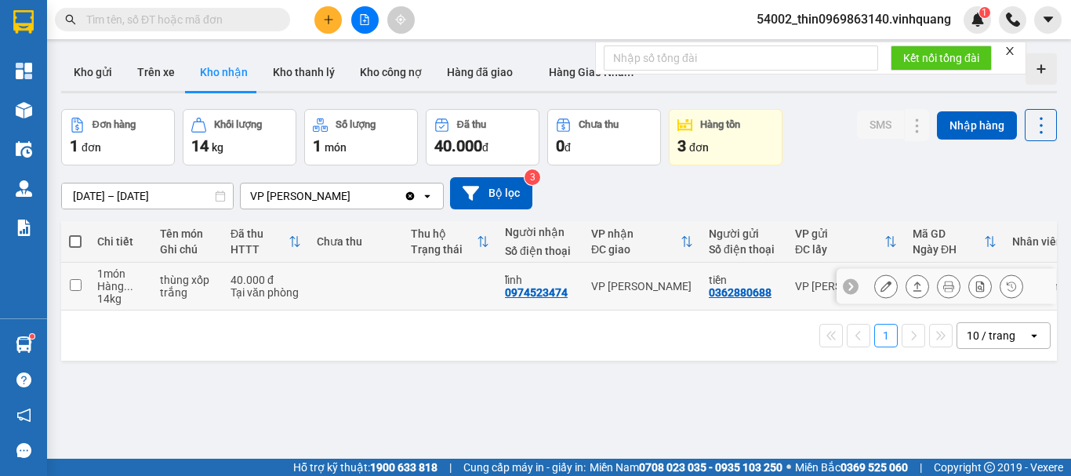
click at [71, 283] on input "checkbox" at bounding box center [76, 285] width 12 height 12
checkbox input "true"
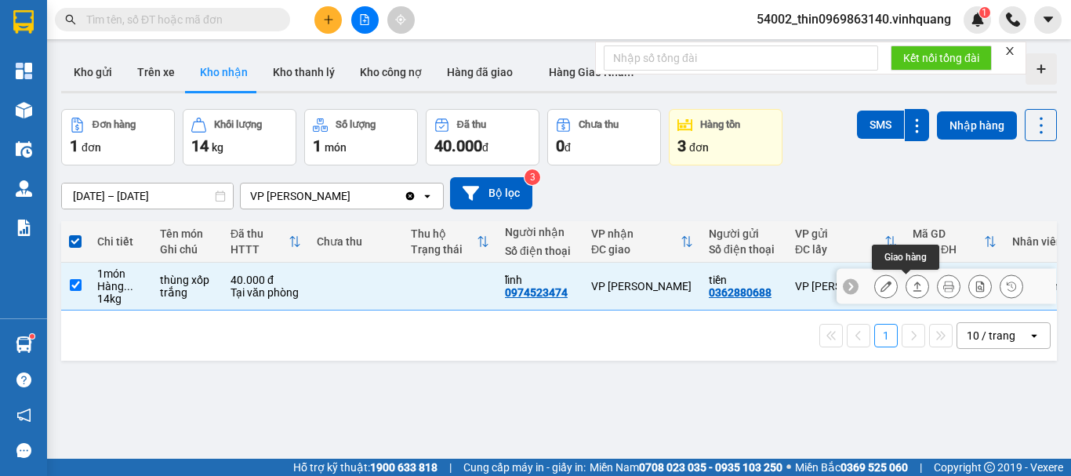
click at [911, 289] on icon at bounding box center [916, 286] width 11 height 11
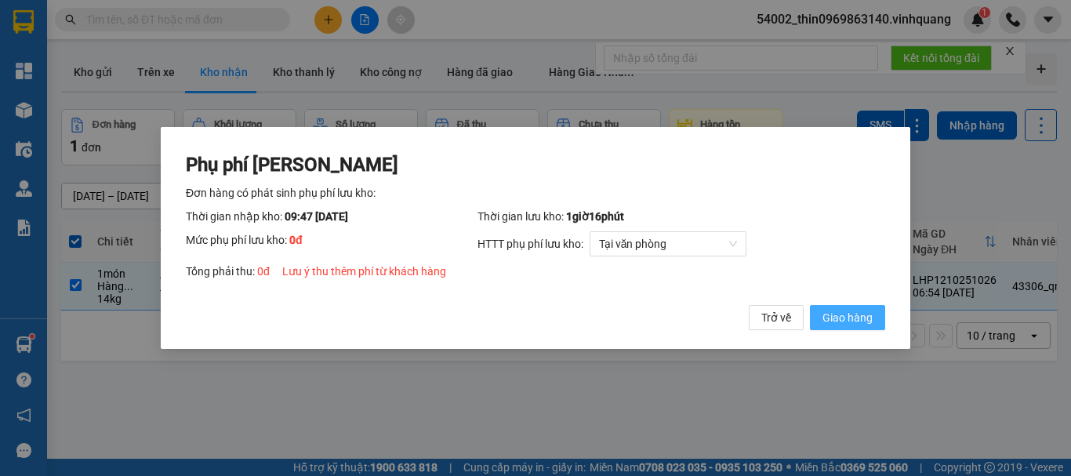
click at [849, 321] on span "Giao hàng" at bounding box center [847, 317] width 50 height 17
